Goal: Information Seeking & Learning: Find specific fact

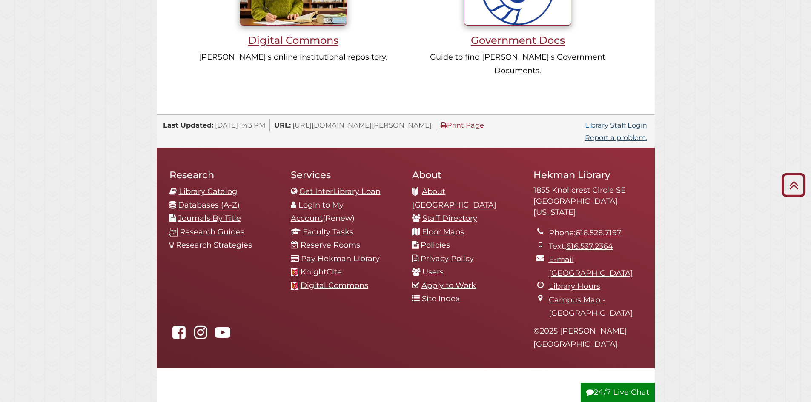
scroll to position [876, 0]
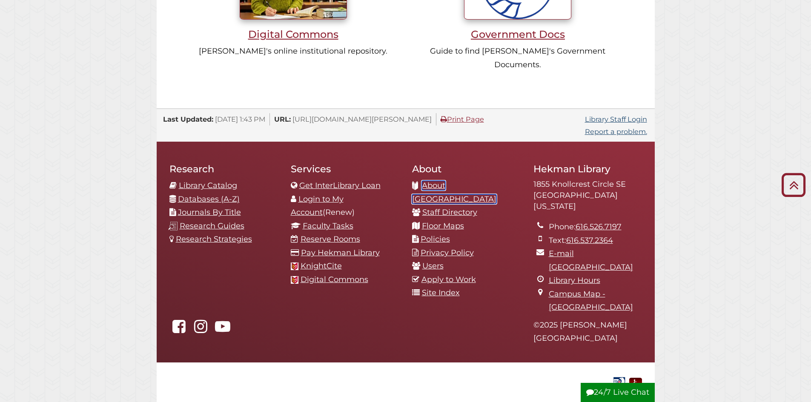
click at [480, 181] on link "About [GEOGRAPHIC_DATA]" at bounding box center [454, 192] width 84 height 23
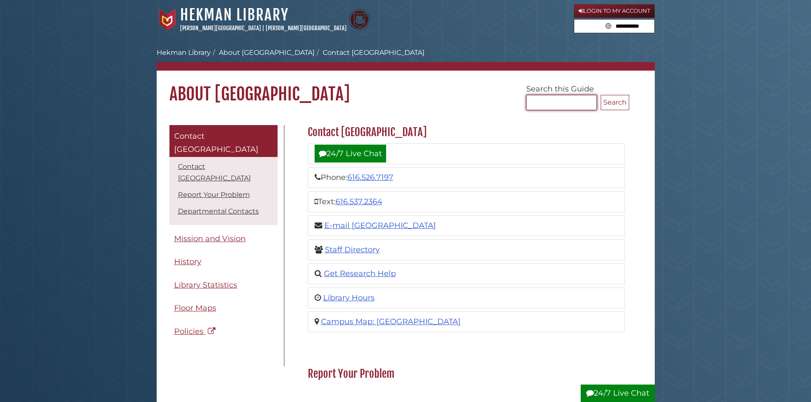
click at [555, 101] on input "Search..." at bounding box center [561, 102] width 71 height 15
type input "**********"
click at [601, 95] on button "Search" at bounding box center [615, 102] width 29 height 15
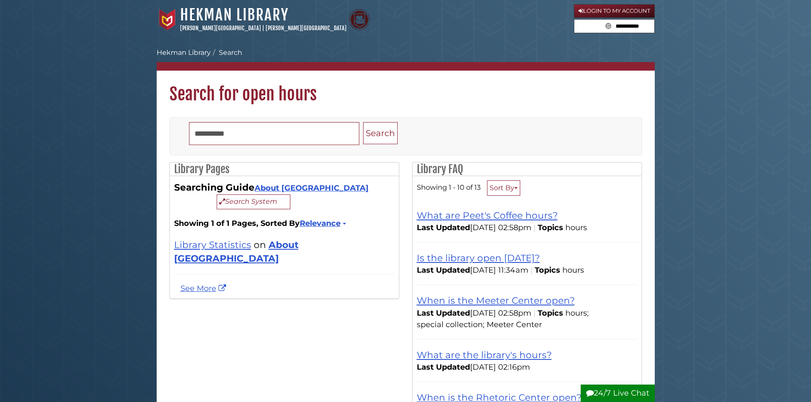
scroll to position [43, 0]
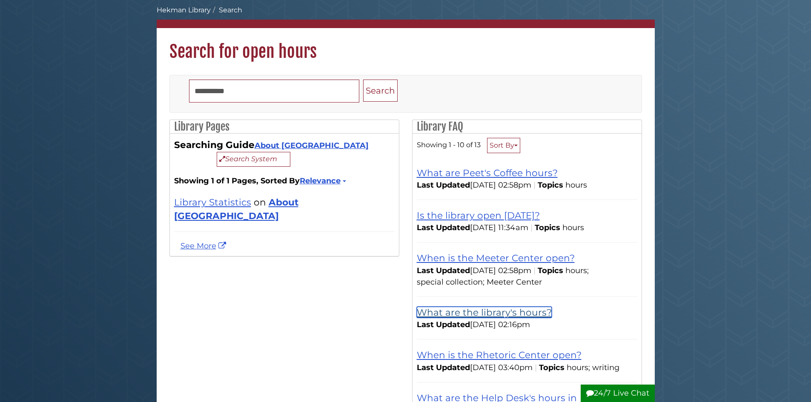
click at [458, 309] on link "What are the library's hours?" at bounding box center [484, 312] width 135 height 11
